Goal: Check status: Check status

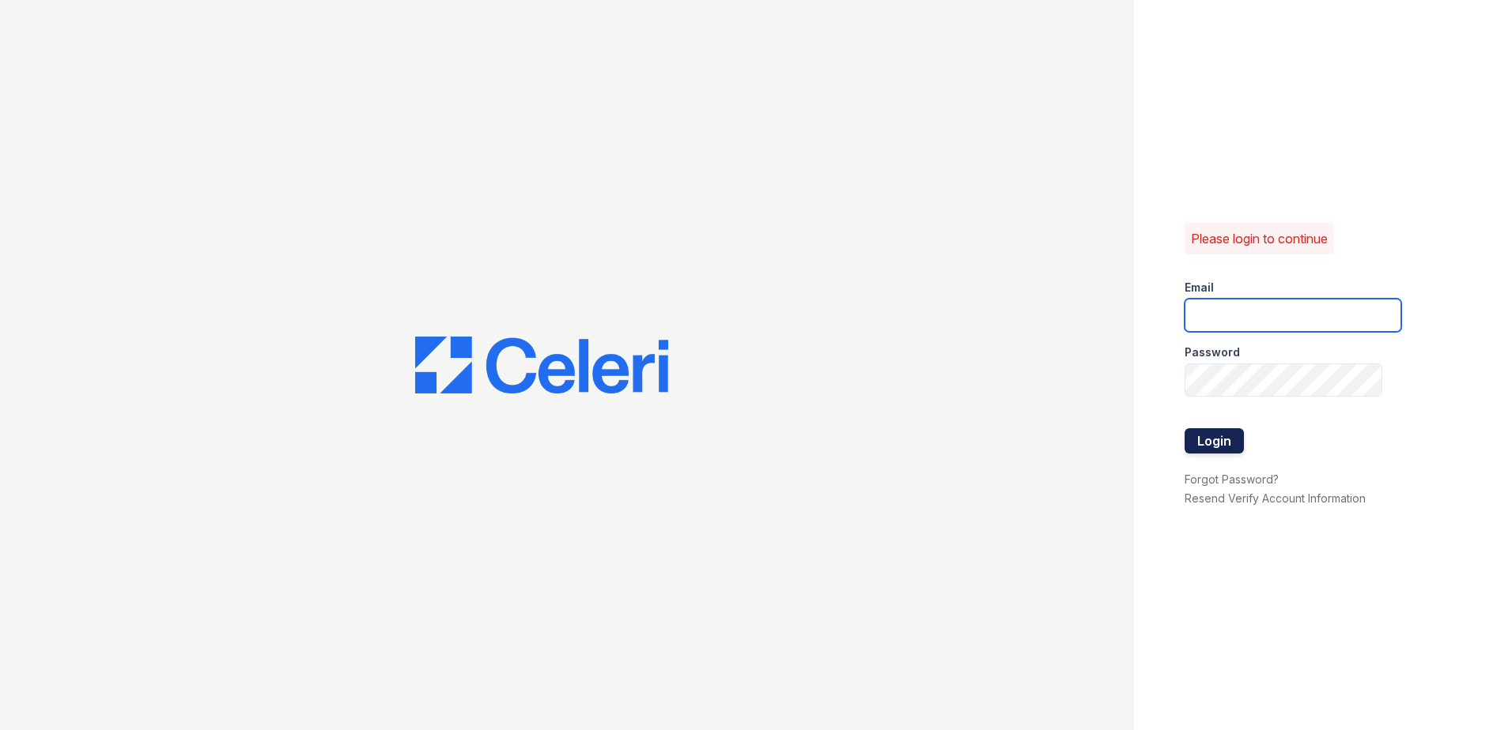
type input "[EMAIL_ADDRESS][DOMAIN_NAME]"
click at [1220, 443] on button "Login" at bounding box center [1213, 440] width 59 height 25
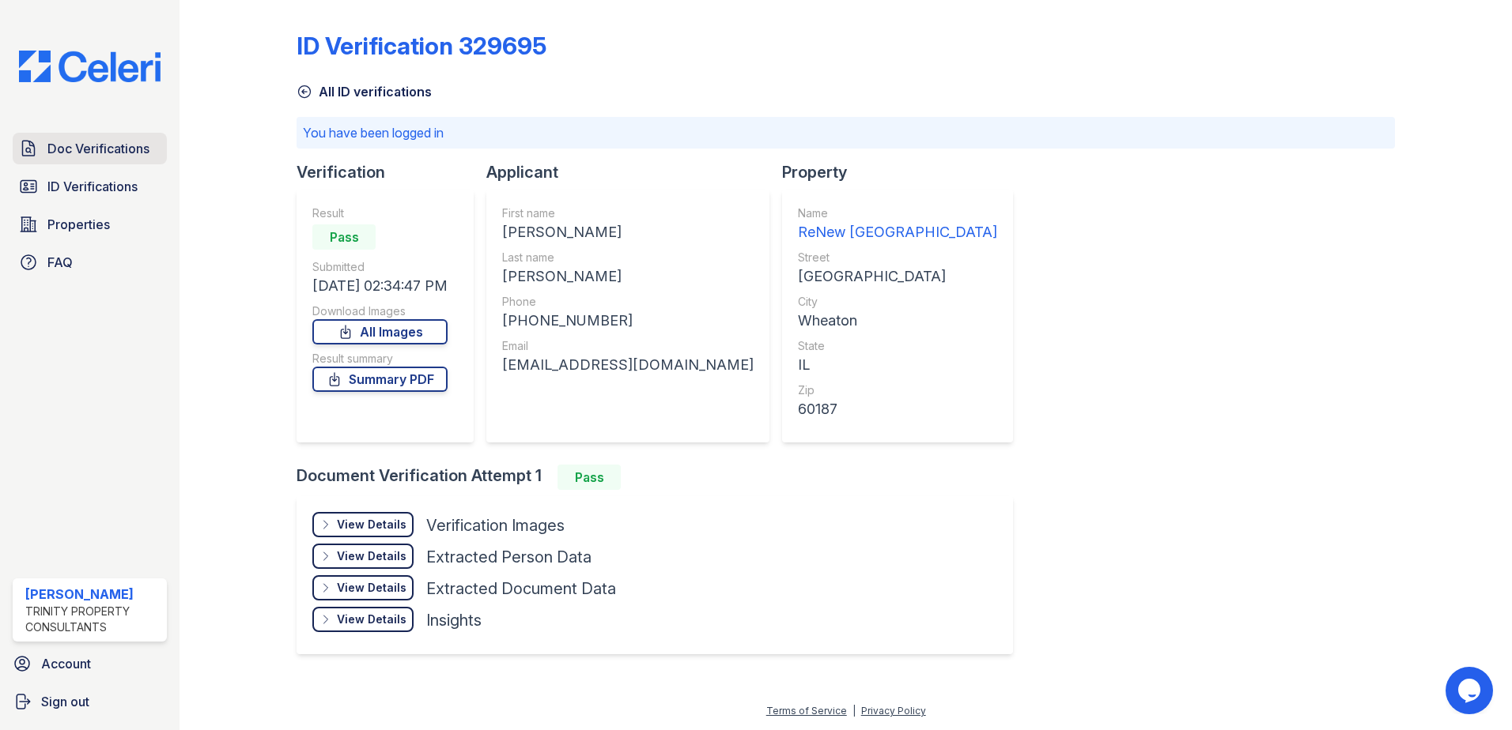
click at [108, 157] on span "Doc Verifications" at bounding box center [98, 148] width 102 height 19
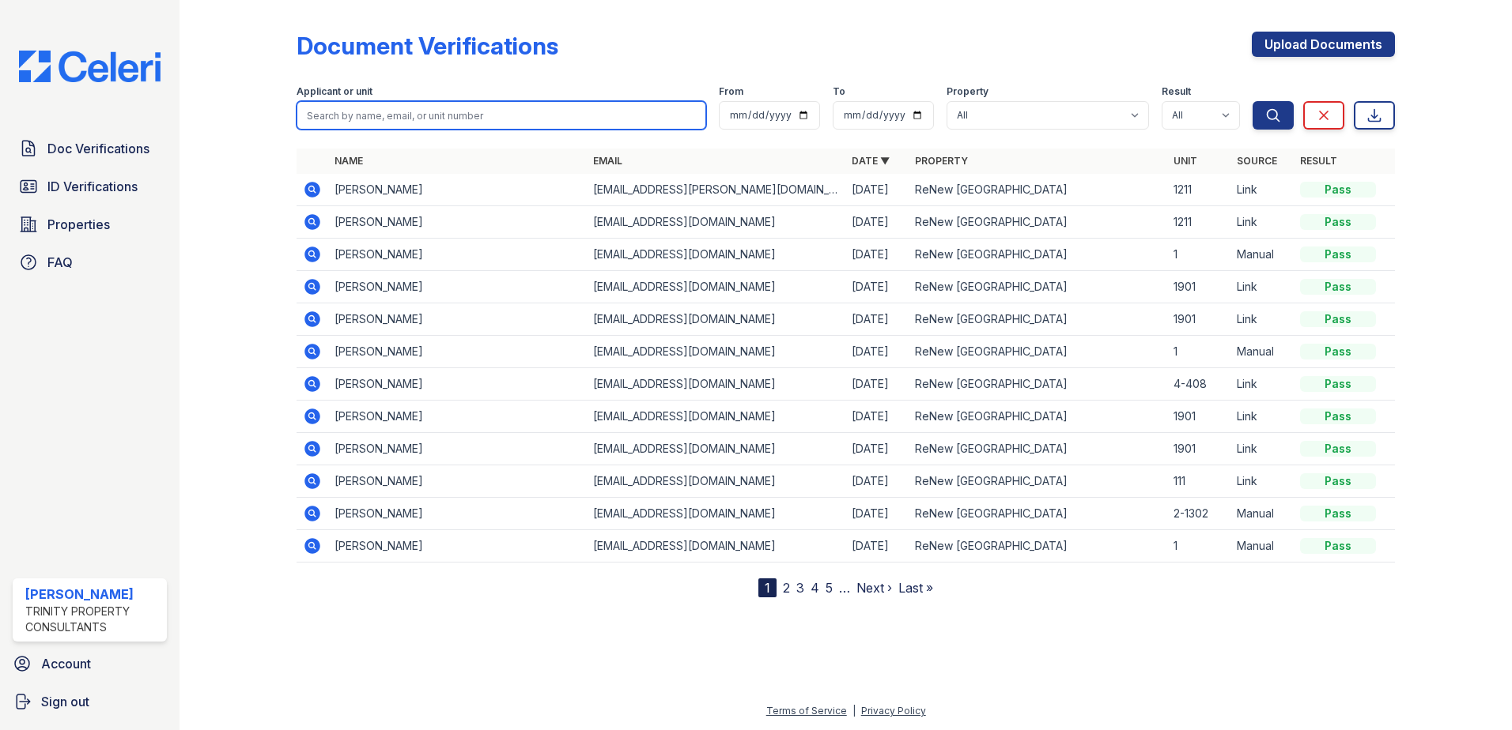
click at [393, 117] on input "search" at bounding box center [501, 115] width 410 height 28
type input "bea"
click at [314, 191] on icon at bounding box center [312, 189] width 19 height 19
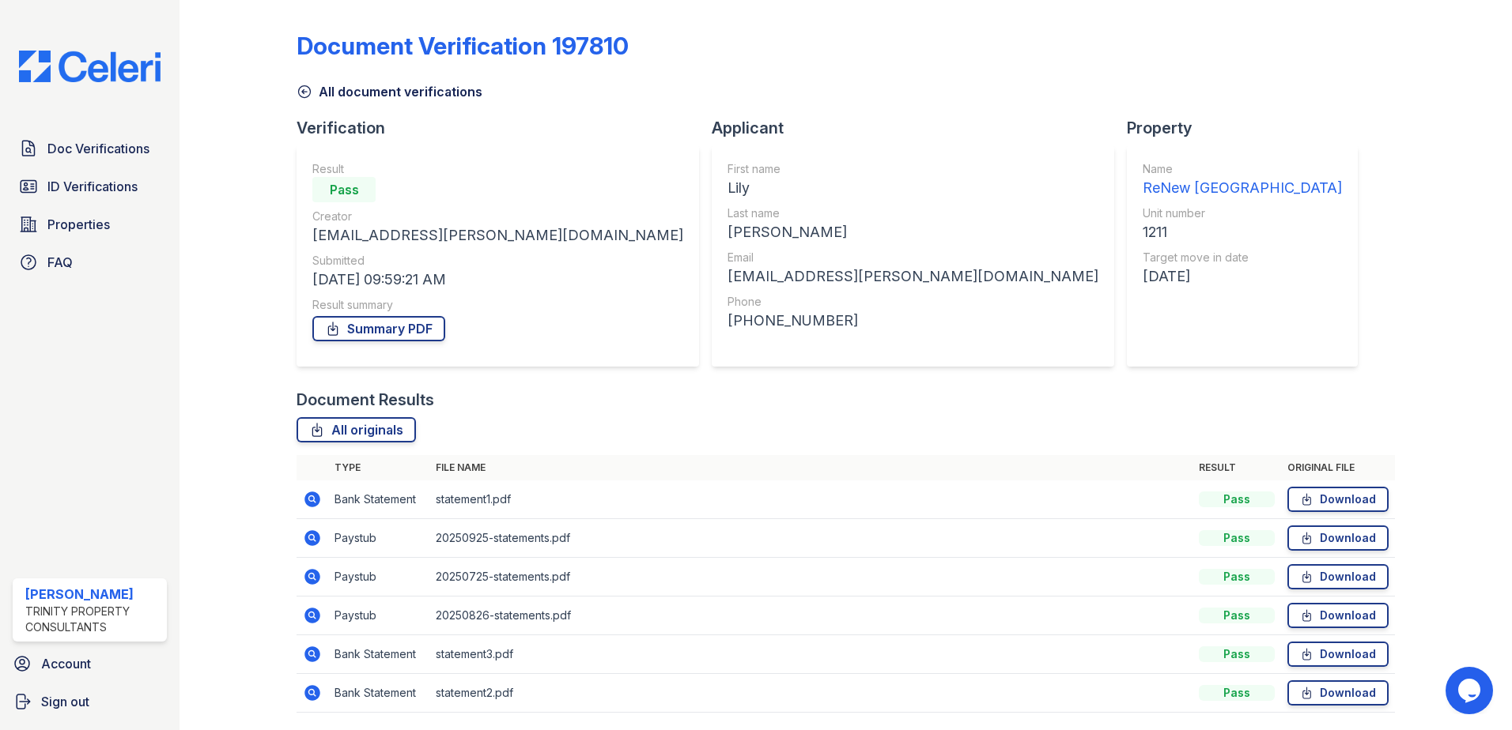
click at [312, 539] on icon at bounding box center [312, 538] width 19 height 19
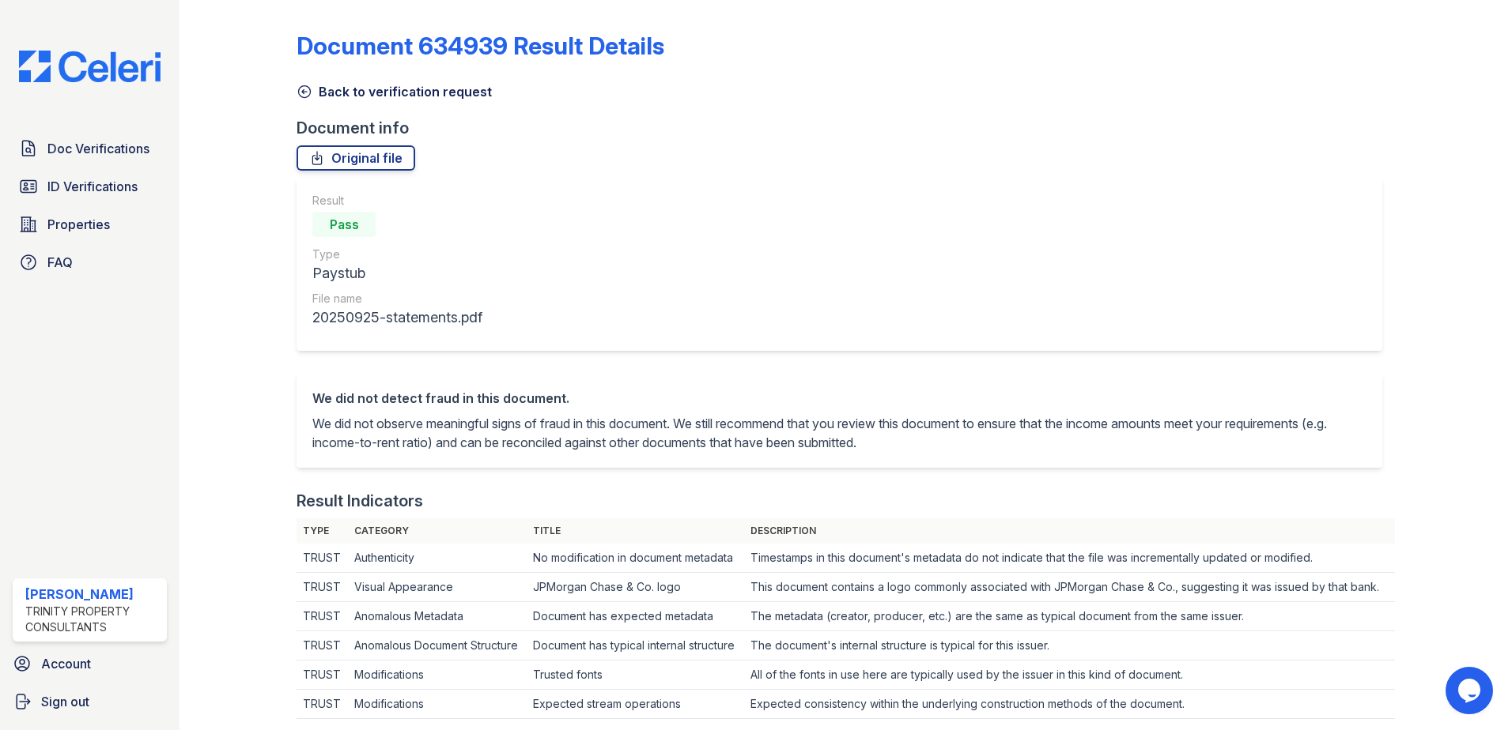
click at [306, 91] on icon at bounding box center [304, 92] width 16 height 16
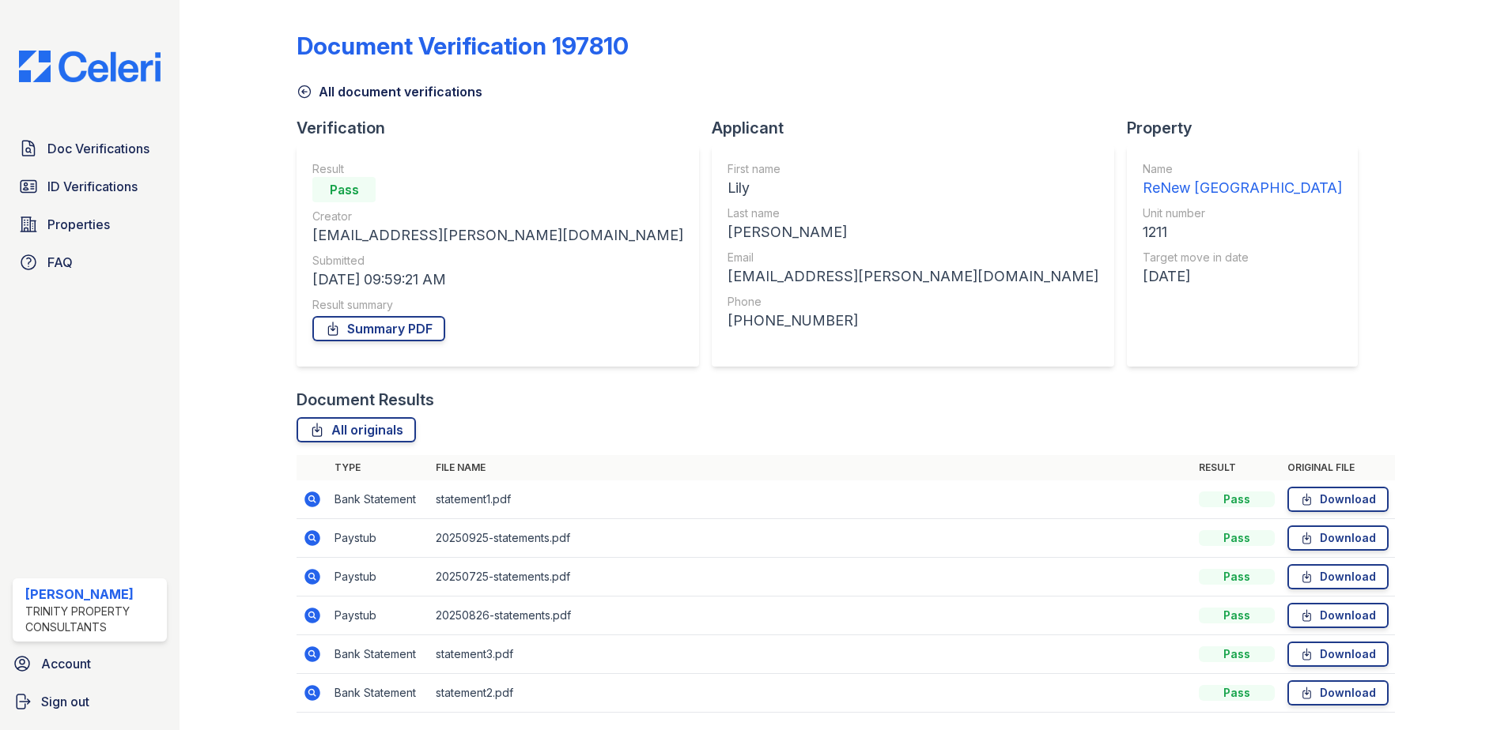
click at [311, 612] on icon at bounding box center [312, 615] width 19 height 19
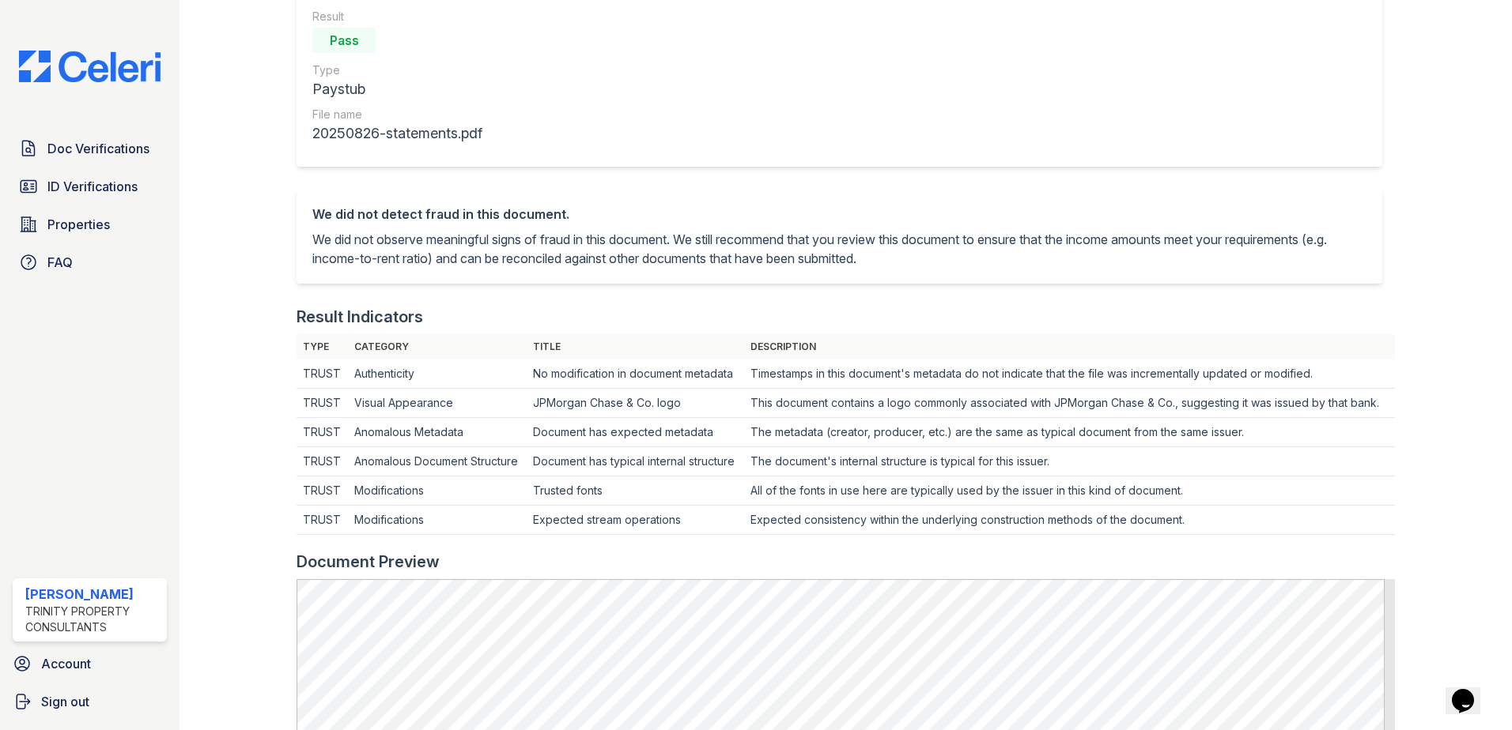
scroll to position [316, 0]
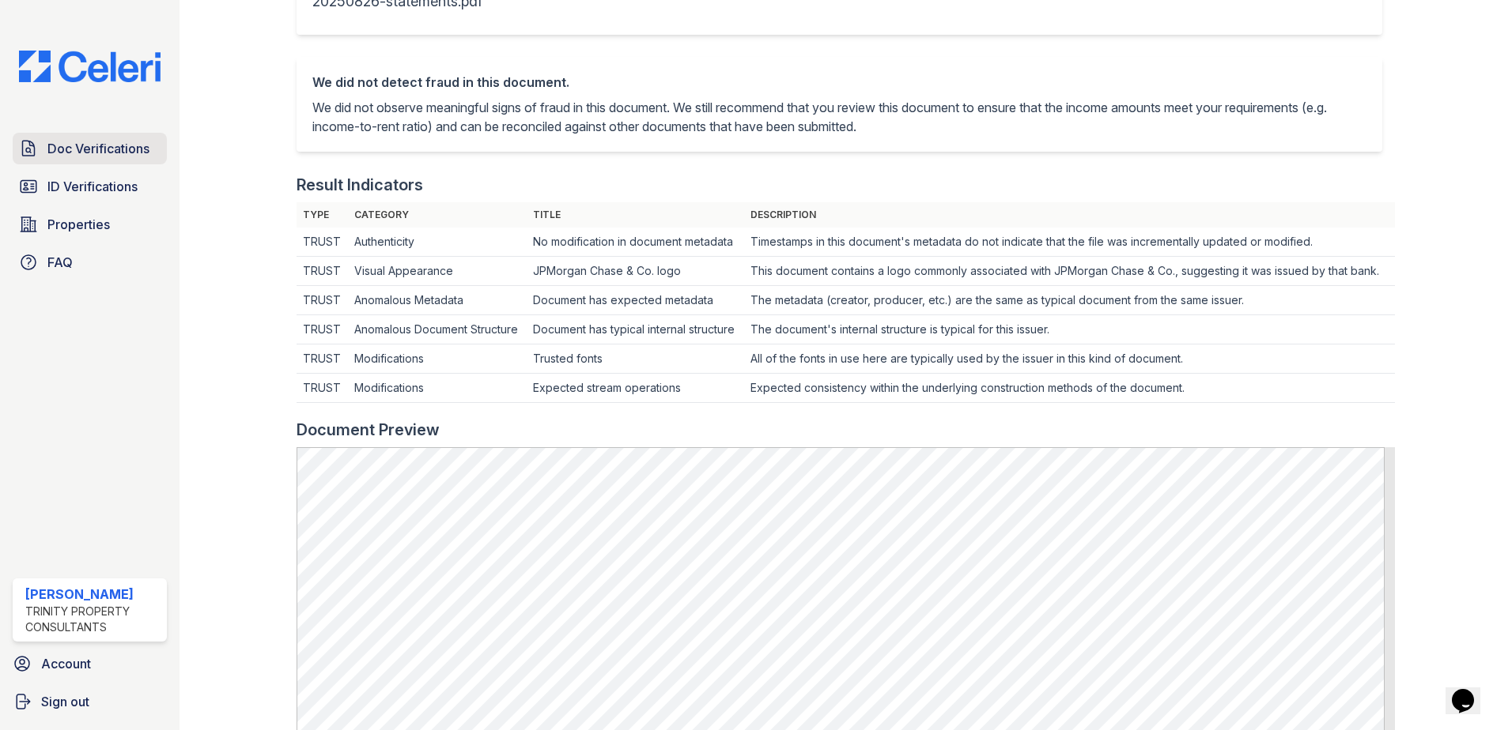
click at [96, 150] on span "Doc Verifications" at bounding box center [98, 148] width 102 height 19
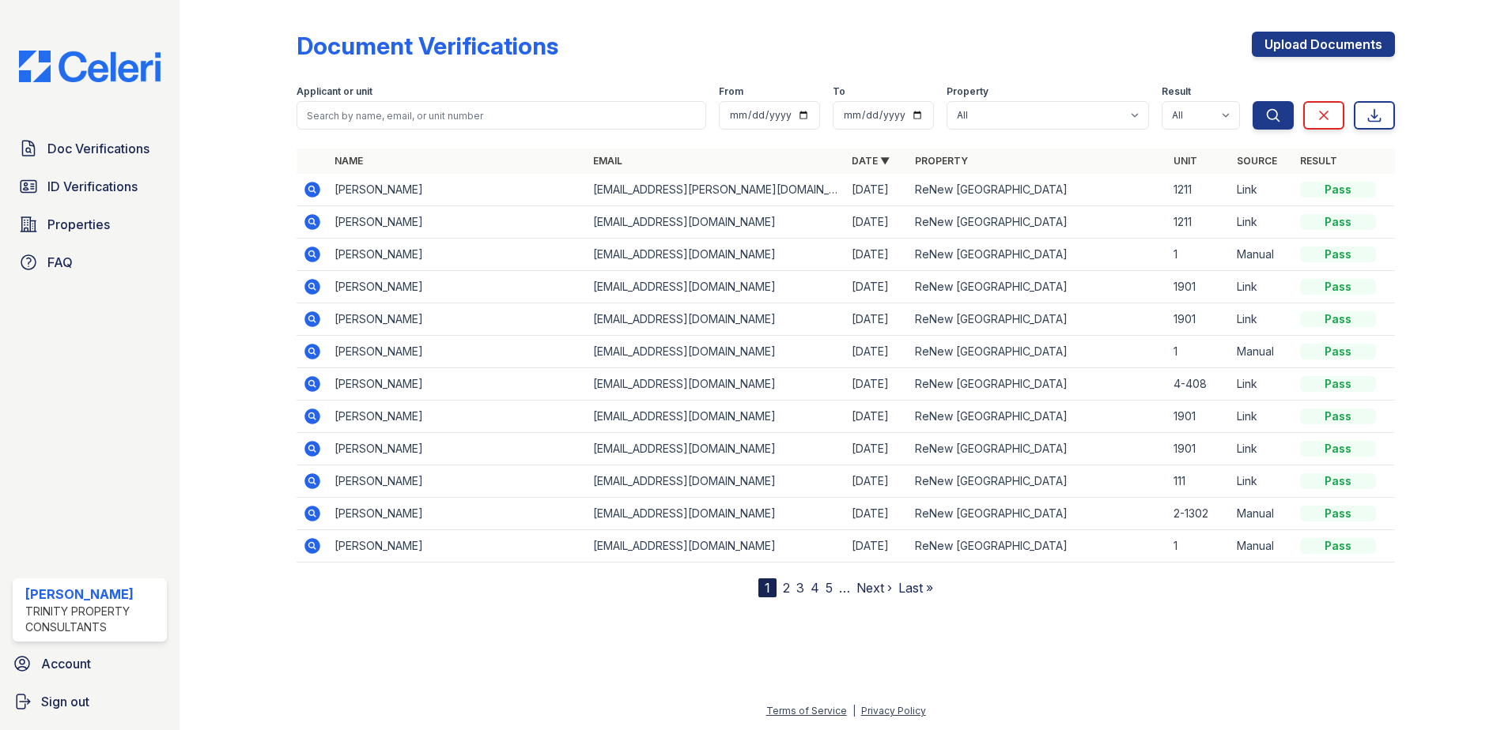
click at [313, 221] on icon at bounding box center [311, 221] width 4 height 4
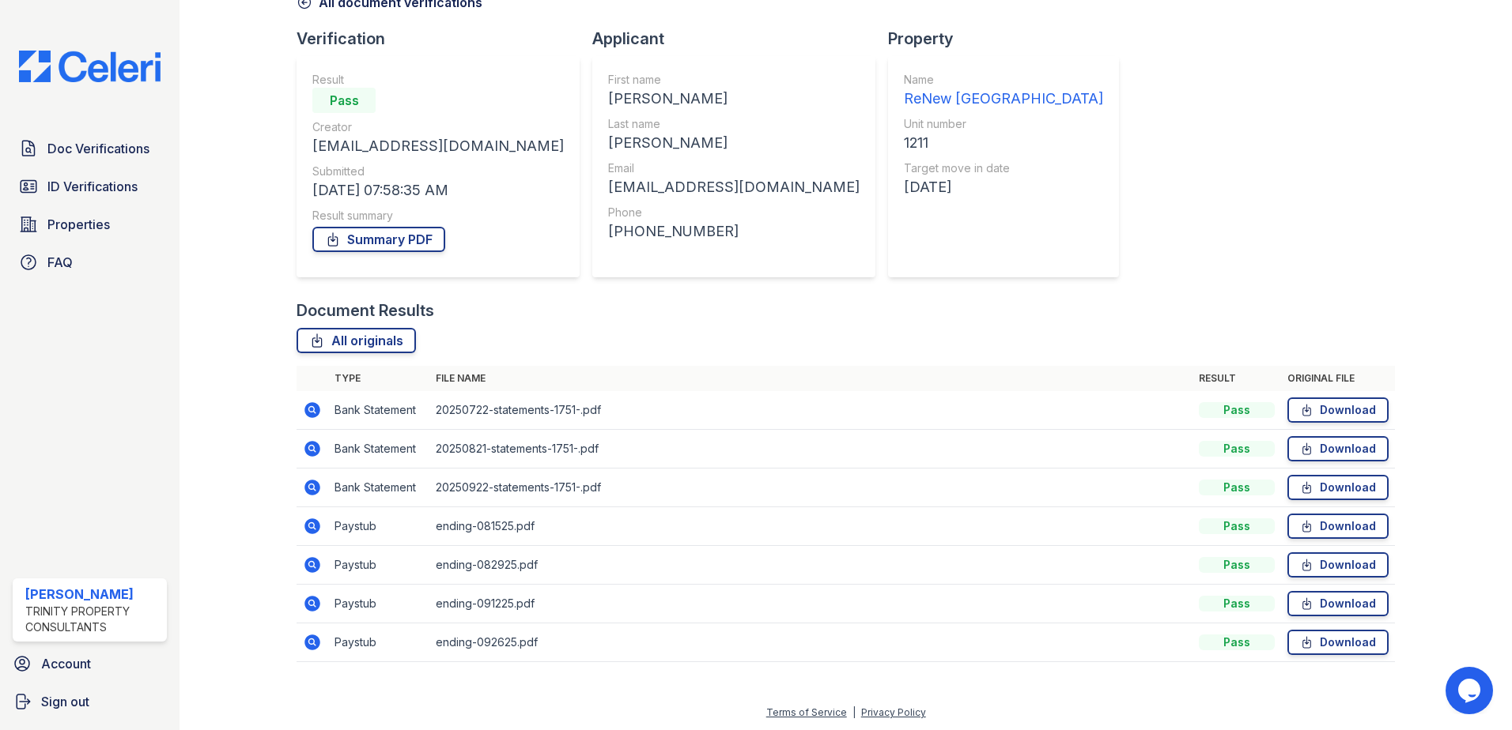
scroll to position [91, 0]
click at [315, 523] on icon at bounding box center [312, 525] width 16 height 16
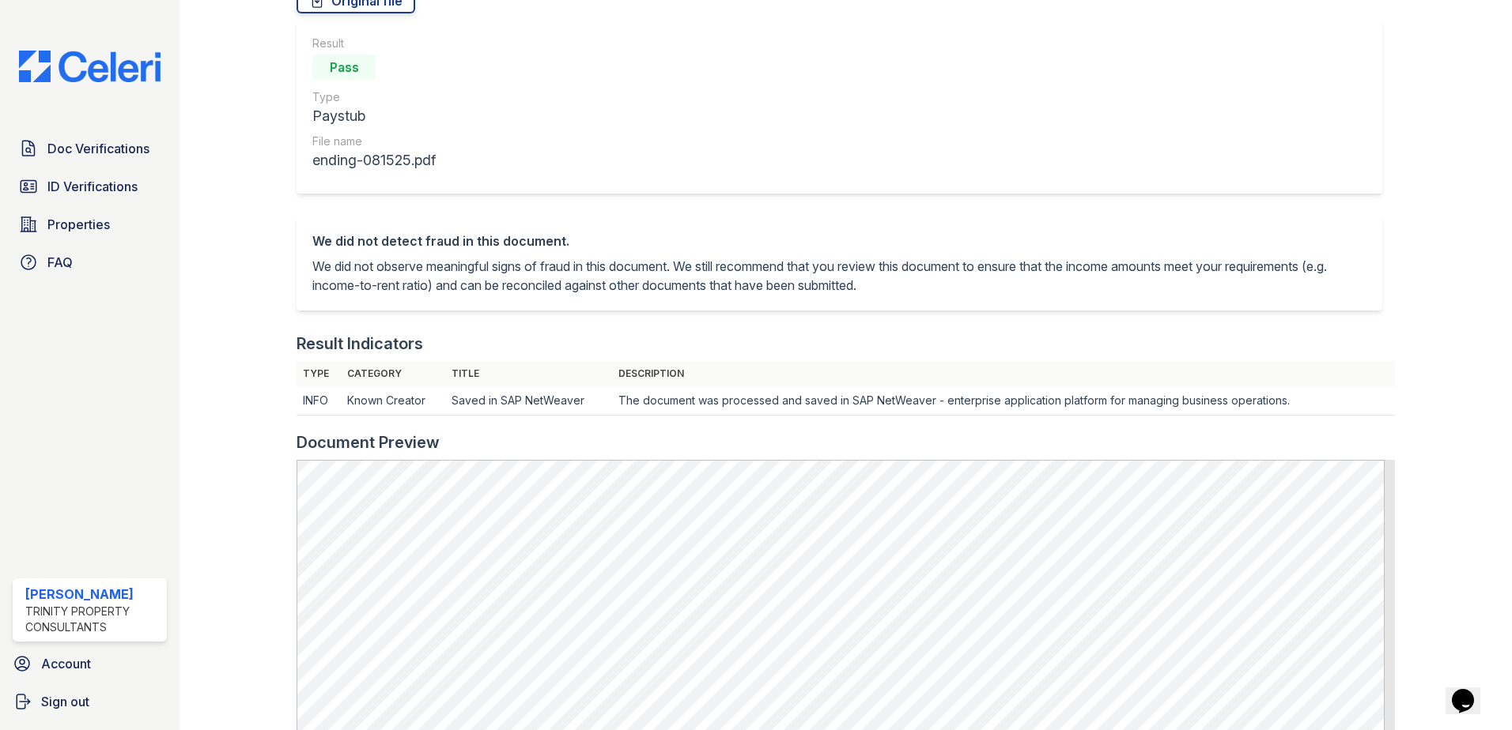
scroll to position [158, 0]
